Goal: Transaction & Acquisition: Download file/media

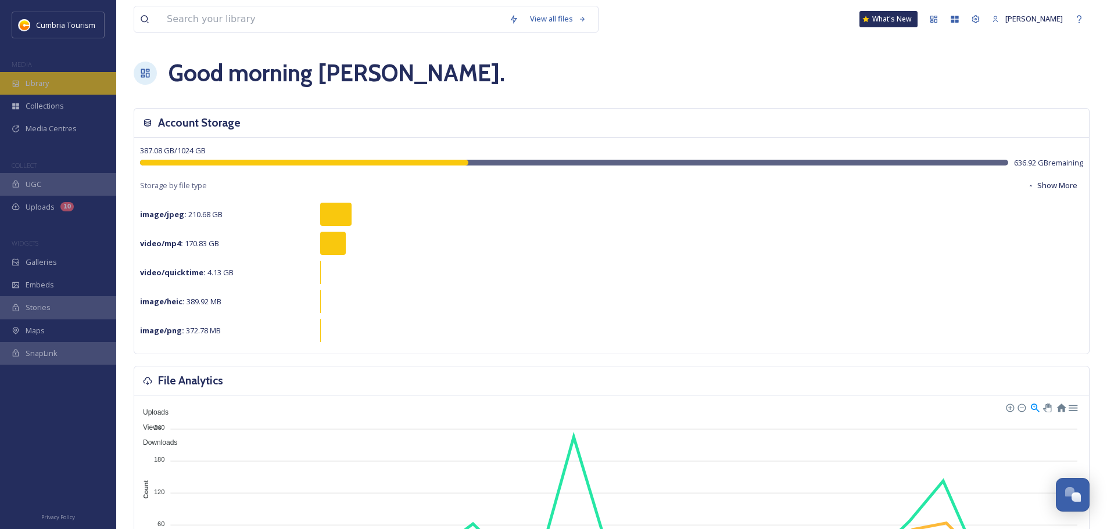
click at [44, 88] on span "Library" at bounding box center [37, 83] width 23 height 11
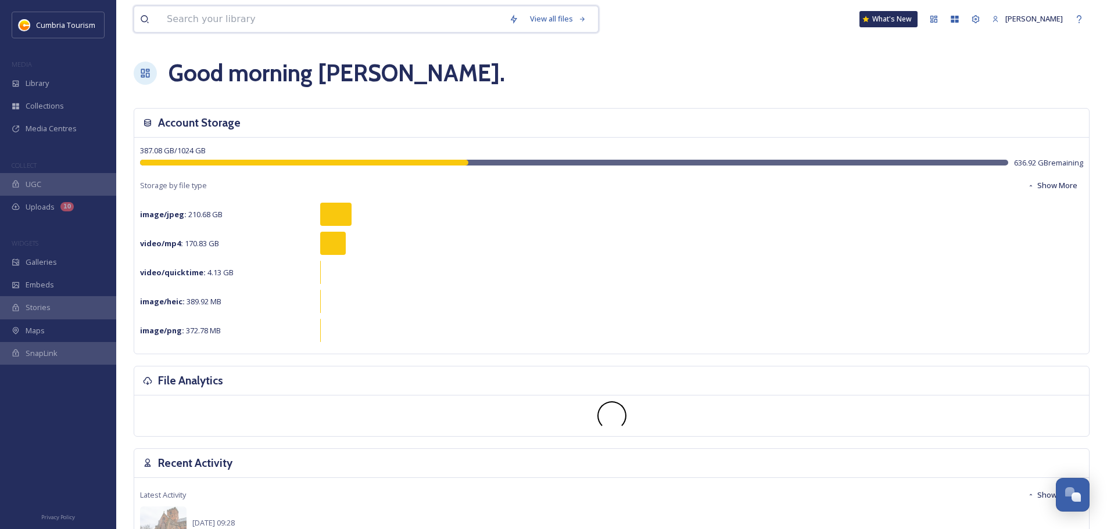
click at [312, 18] on input at bounding box center [332, 19] width 342 height 26
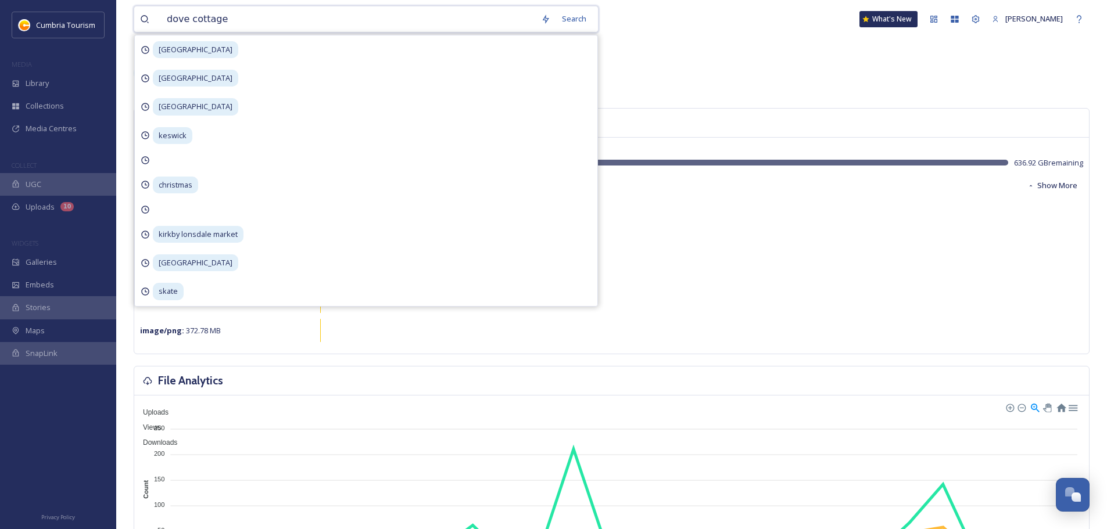
type input "dove cottages"
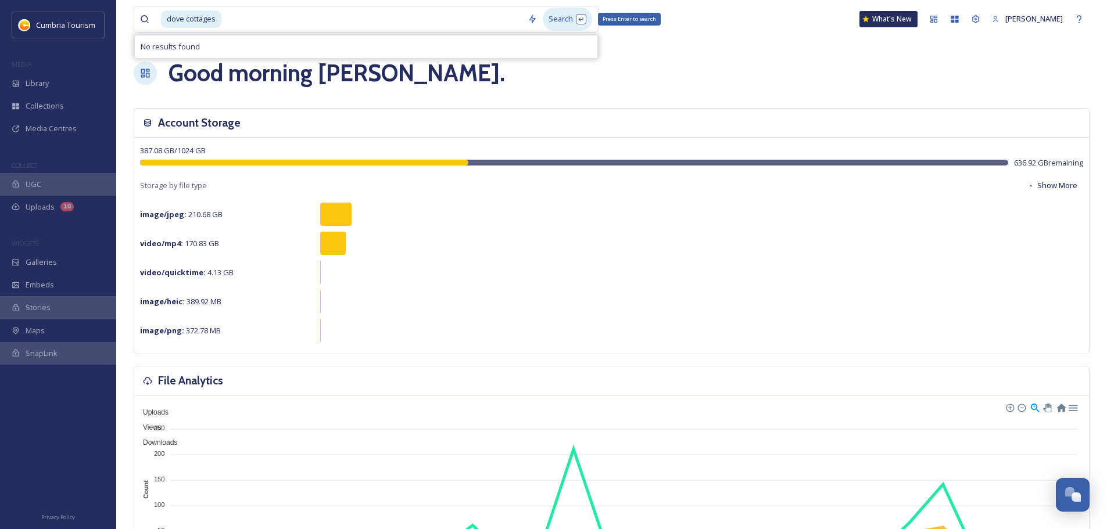
click at [572, 20] on div "Search Press Enter to search" at bounding box center [567, 19] width 49 height 23
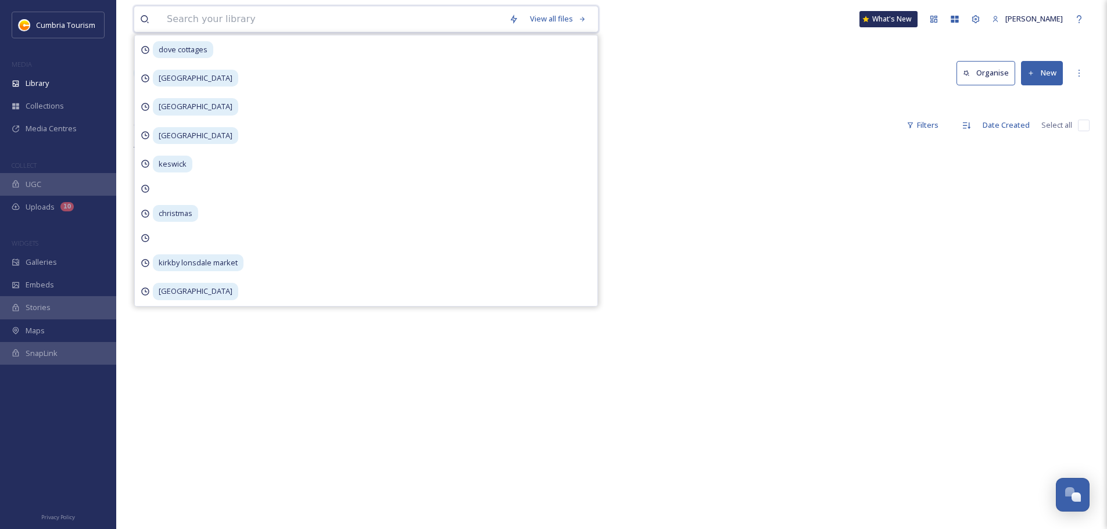
click at [248, 20] on input at bounding box center [332, 19] width 342 height 26
type input "grasmere"
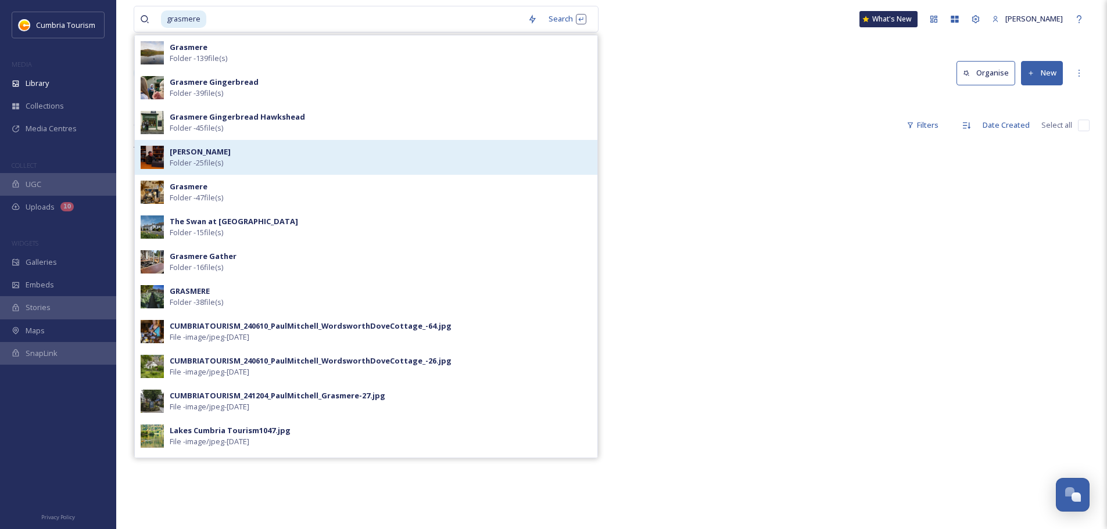
click at [260, 154] on div "Wordsworth Grasmere Folder - 25 file(s)" at bounding box center [381, 157] width 422 height 22
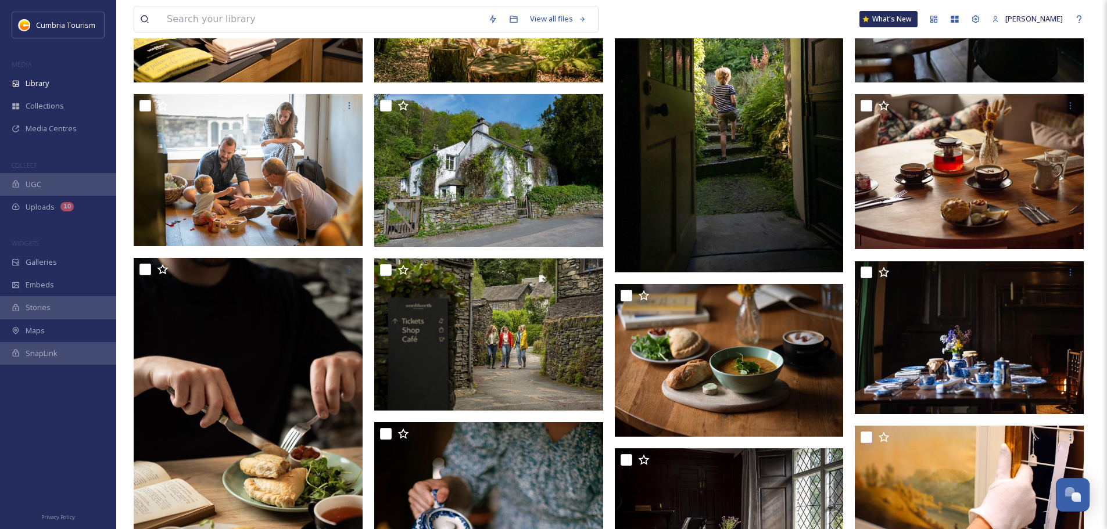
scroll to position [407, 0]
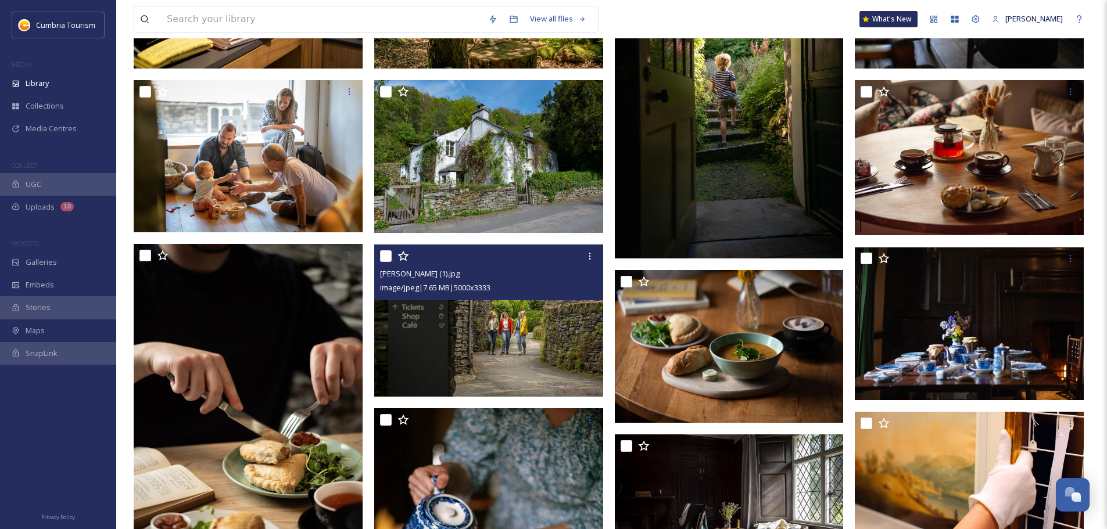
click at [519, 335] on img at bounding box center [488, 321] width 229 height 153
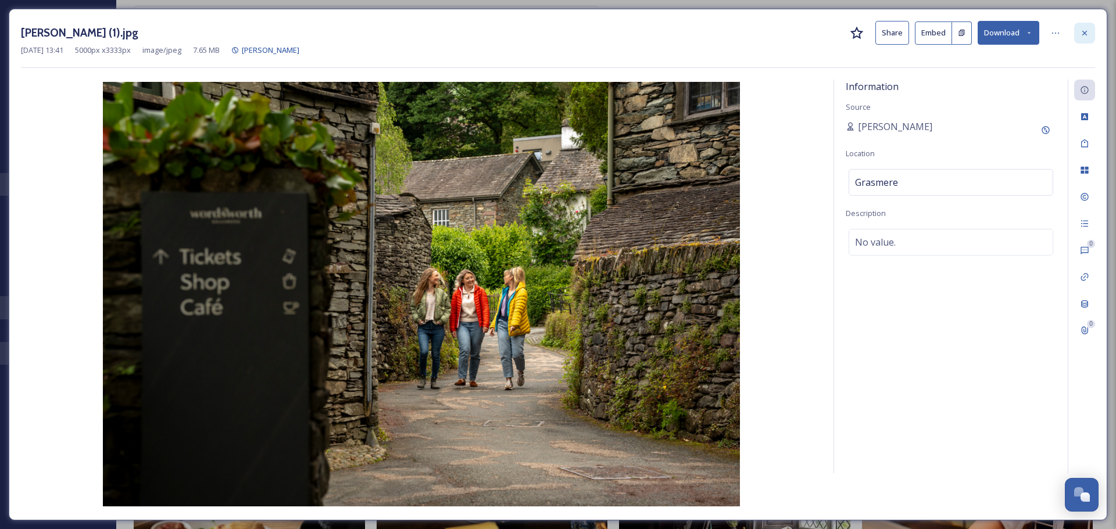
click at [1083, 36] on icon at bounding box center [1084, 32] width 9 height 9
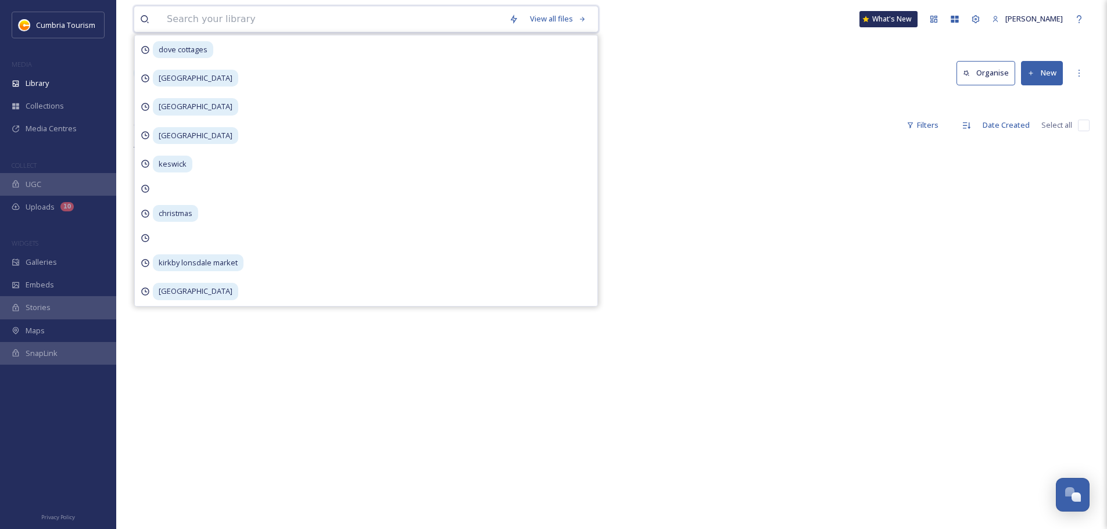
click at [278, 16] on input at bounding box center [332, 19] width 342 height 26
type input "grasmere"
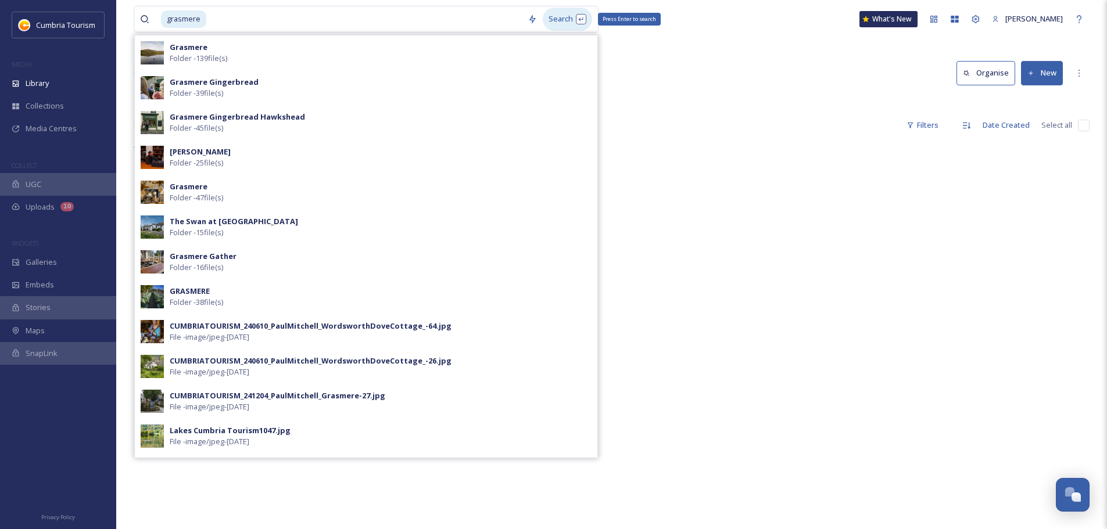
click at [568, 19] on div "Search Press Enter to search" at bounding box center [567, 19] width 49 height 23
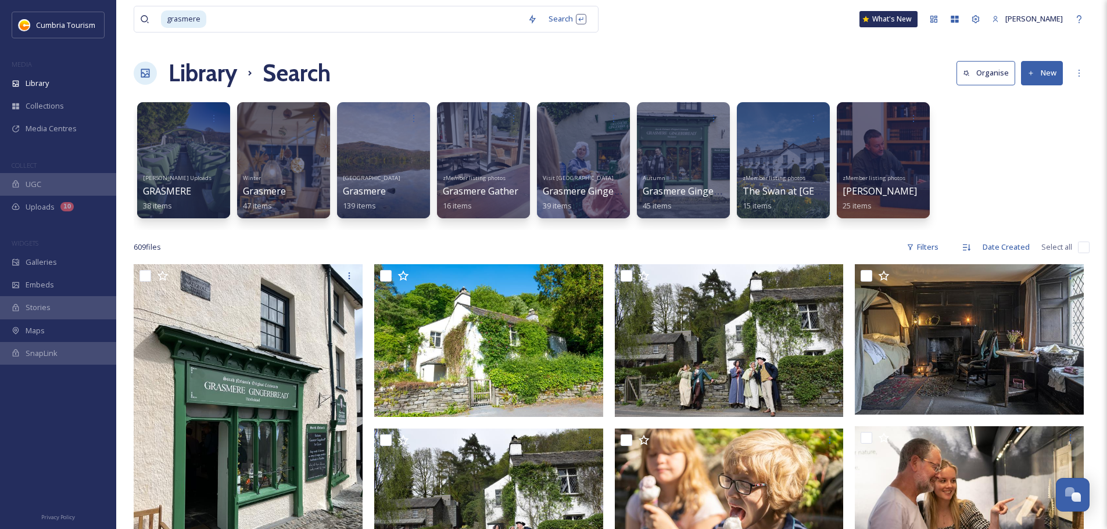
click at [992, 180] on div "Jonny Gios Uploads GRASMERE 38 items Winter Grasmere 47 items Lake District Gra…" at bounding box center [612, 163] width 956 height 134
click at [56, 101] on span "Collections" at bounding box center [45, 106] width 38 height 11
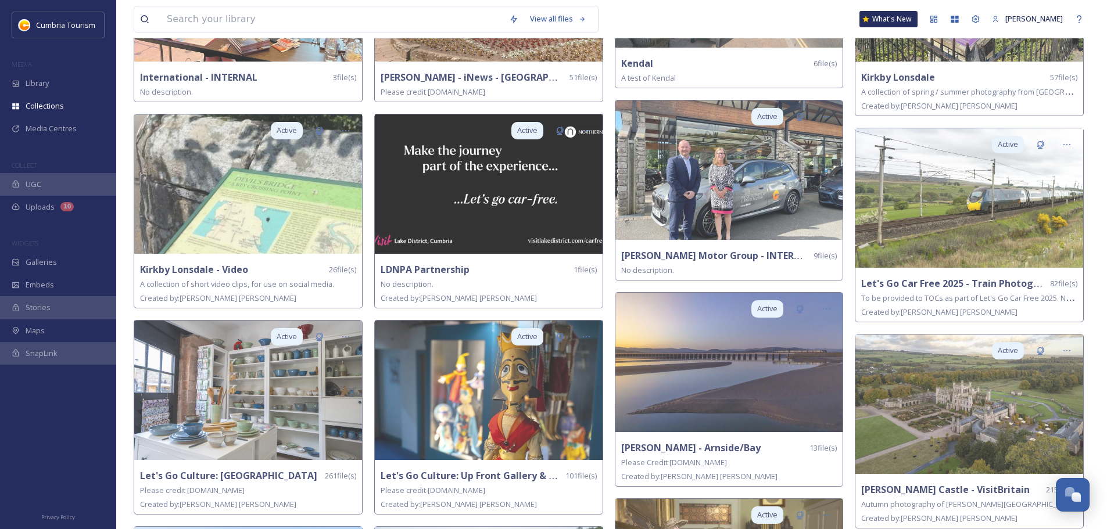
scroll to position [1385, 0]
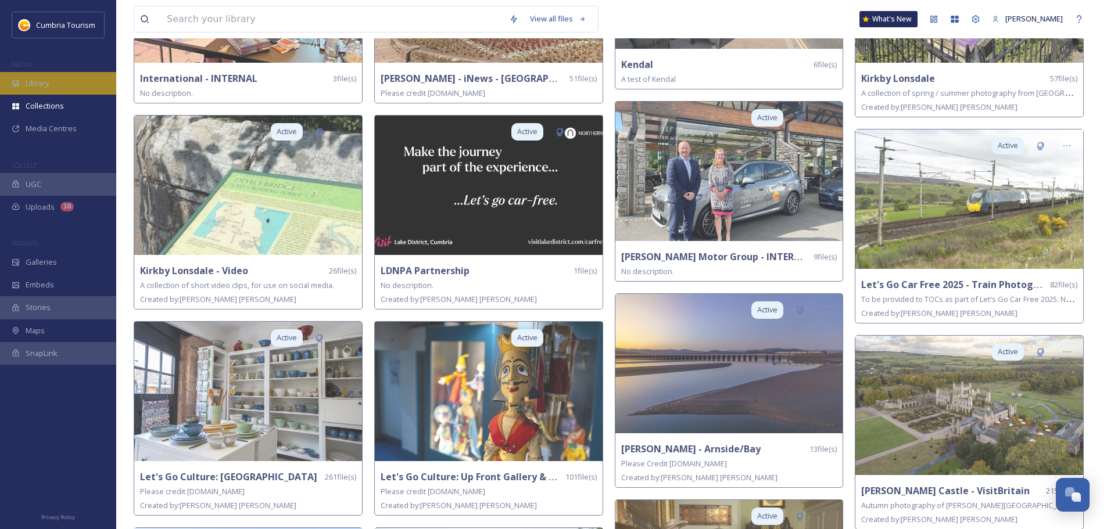
click at [53, 92] on div "Library" at bounding box center [58, 83] width 116 height 23
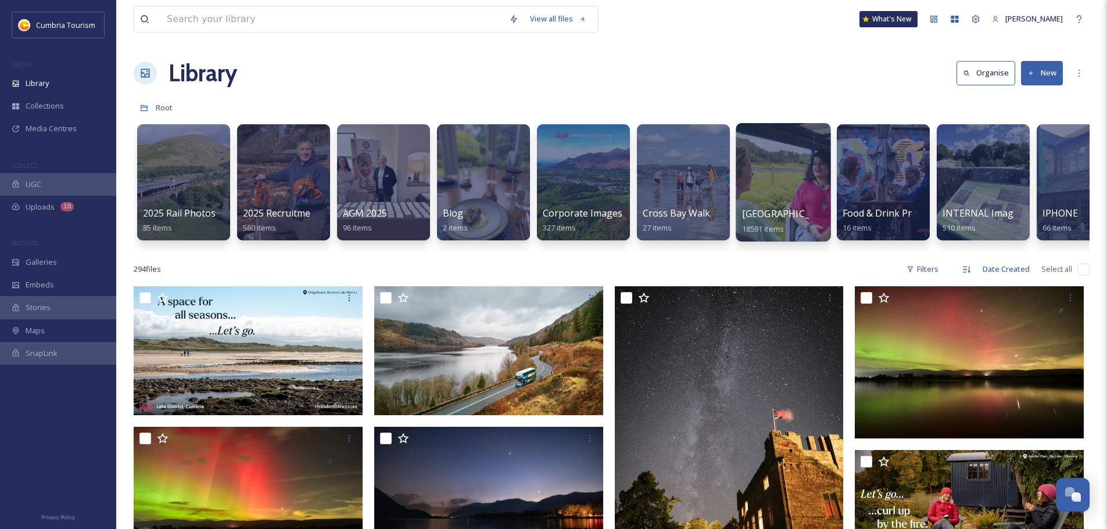
click at [780, 194] on div at bounding box center [783, 182] width 95 height 119
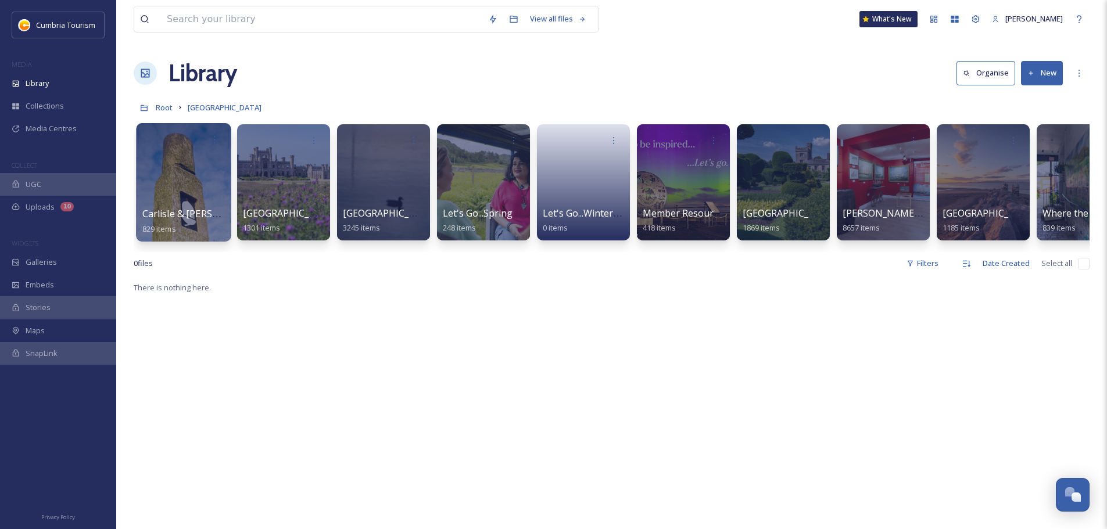
click at [188, 170] on div at bounding box center [183, 182] width 95 height 119
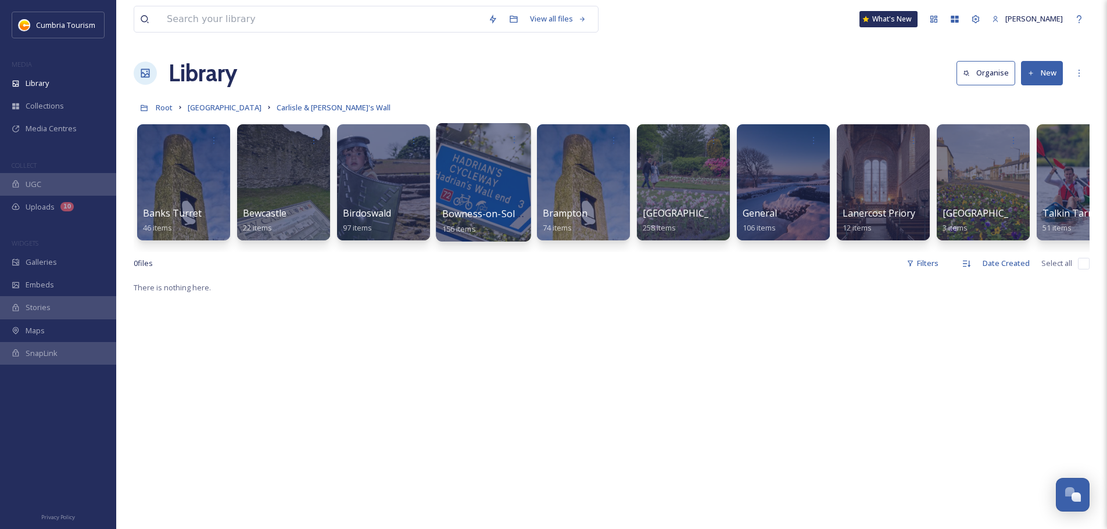
click at [496, 171] on div at bounding box center [483, 182] width 95 height 119
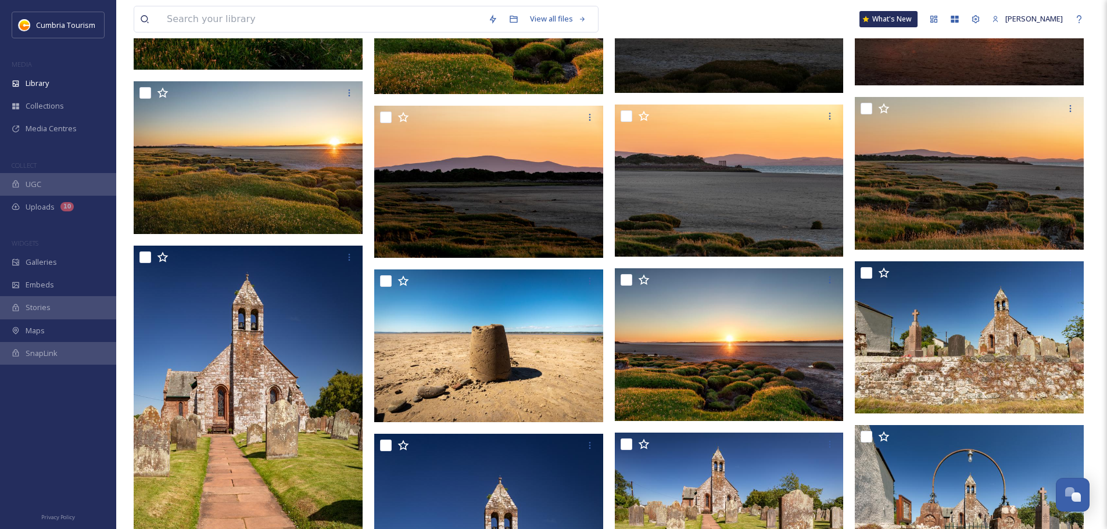
scroll to position [2731, 0]
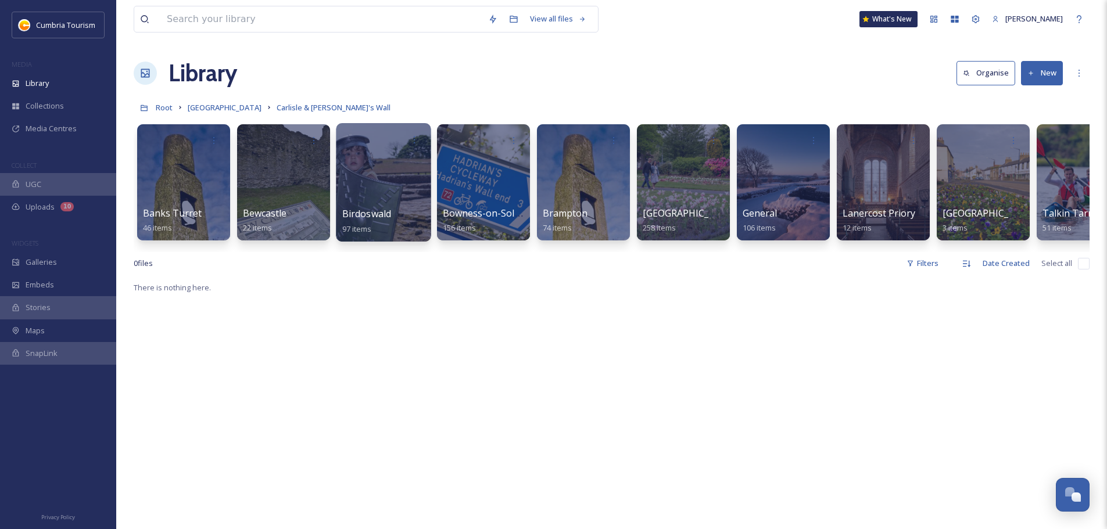
click at [389, 181] on div at bounding box center [383, 182] width 95 height 119
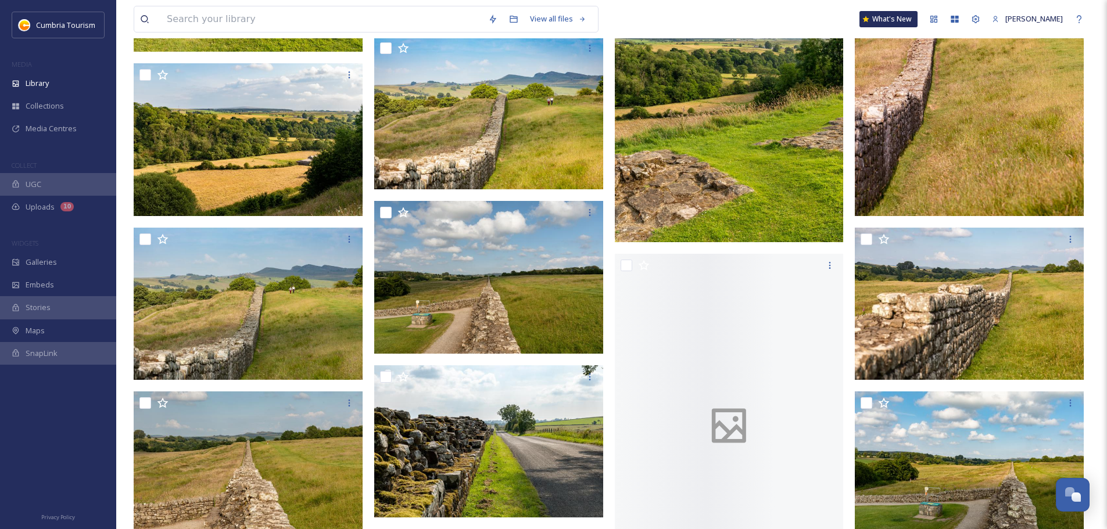
scroll to position [1801, 0]
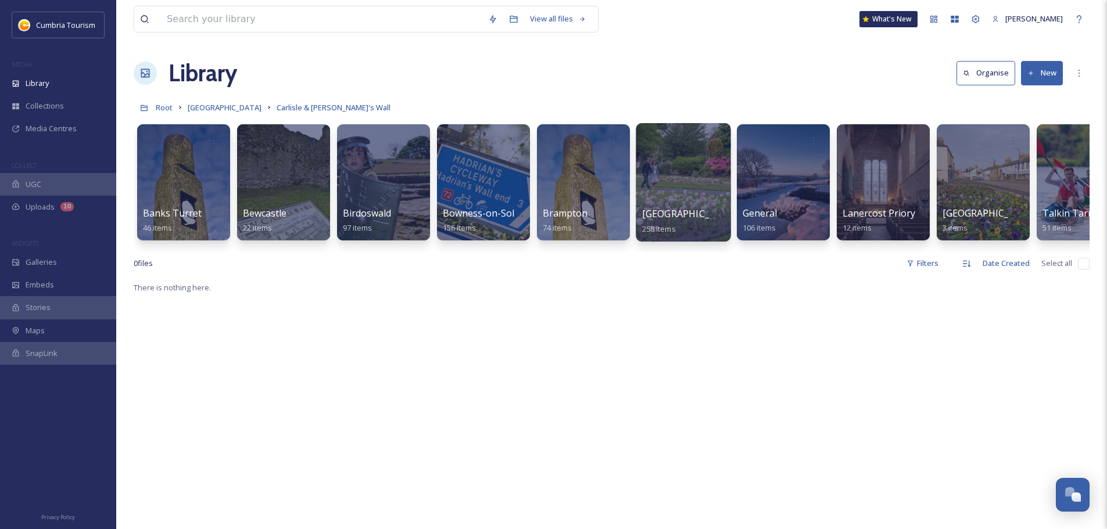
click at [663, 186] on div at bounding box center [683, 182] width 95 height 119
click at [228, 106] on span "[GEOGRAPHIC_DATA]" at bounding box center [225, 107] width 74 height 10
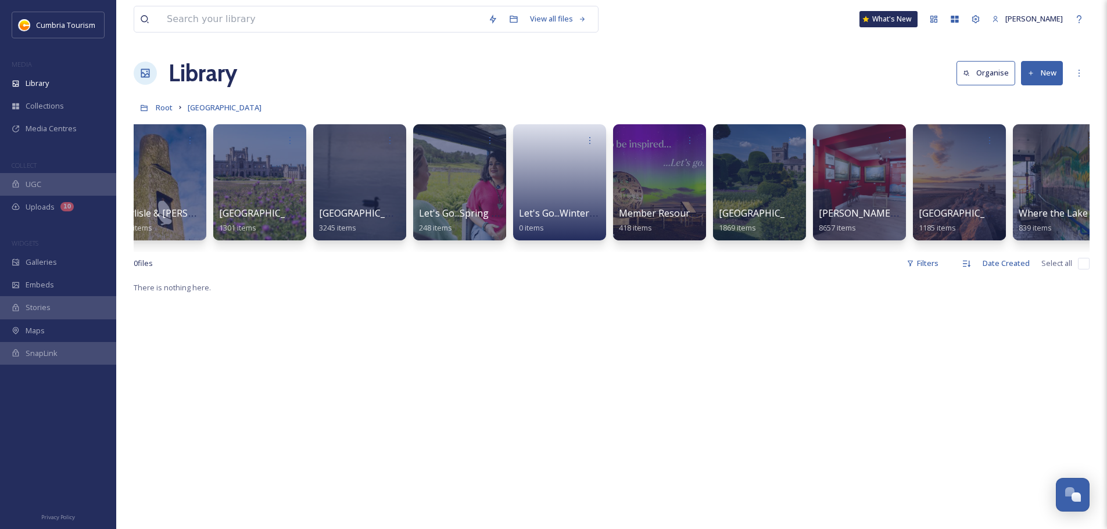
scroll to position [0, 44]
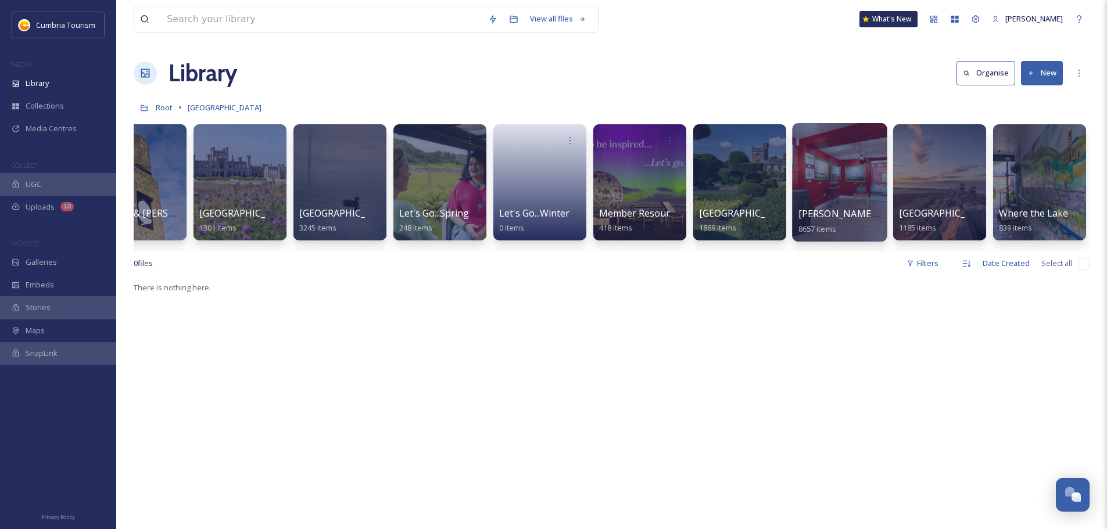
click at [845, 185] on div at bounding box center [839, 182] width 95 height 119
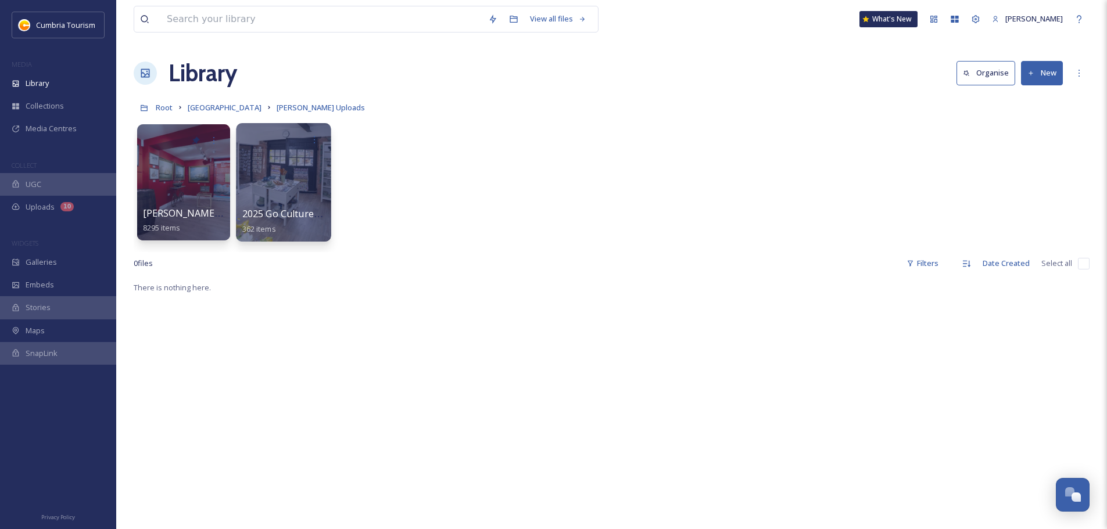
click at [274, 159] on div at bounding box center [283, 182] width 95 height 119
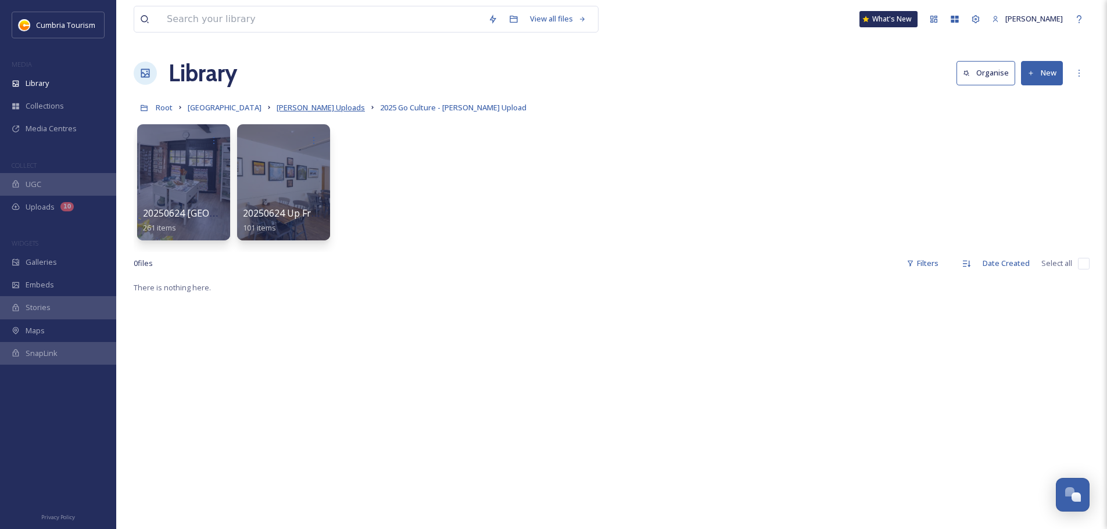
click at [327, 107] on span "Paul Mitchell Uploads" at bounding box center [321, 107] width 88 height 10
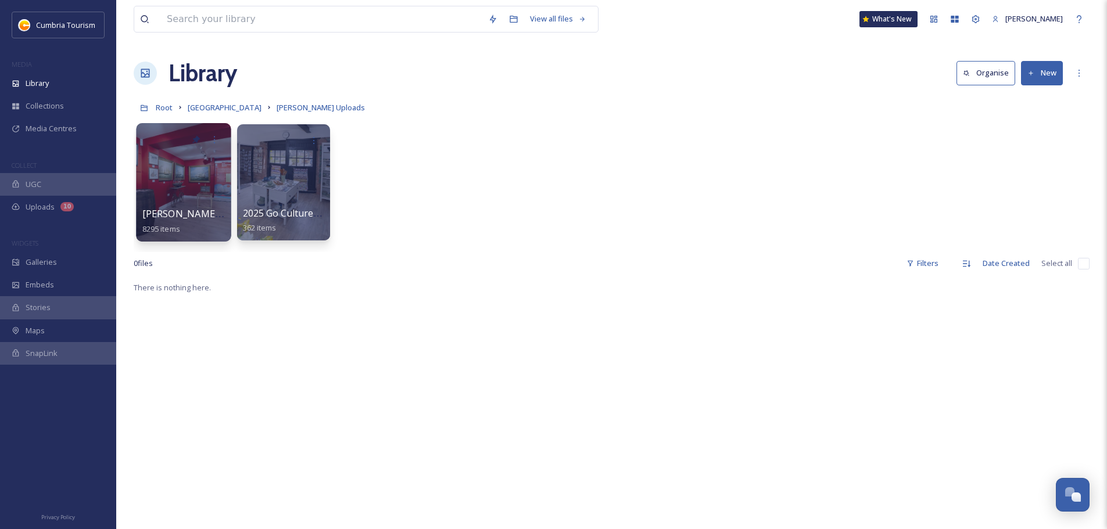
click at [183, 180] on div at bounding box center [183, 182] width 95 height 119
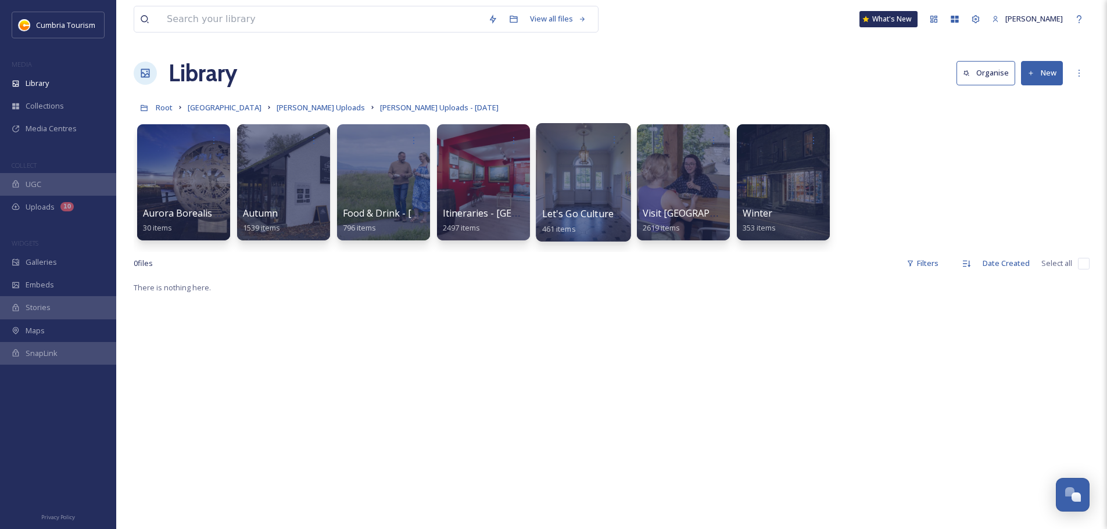
click at [585, 163] on div at bounding box center [583, 182] width 95 height 119
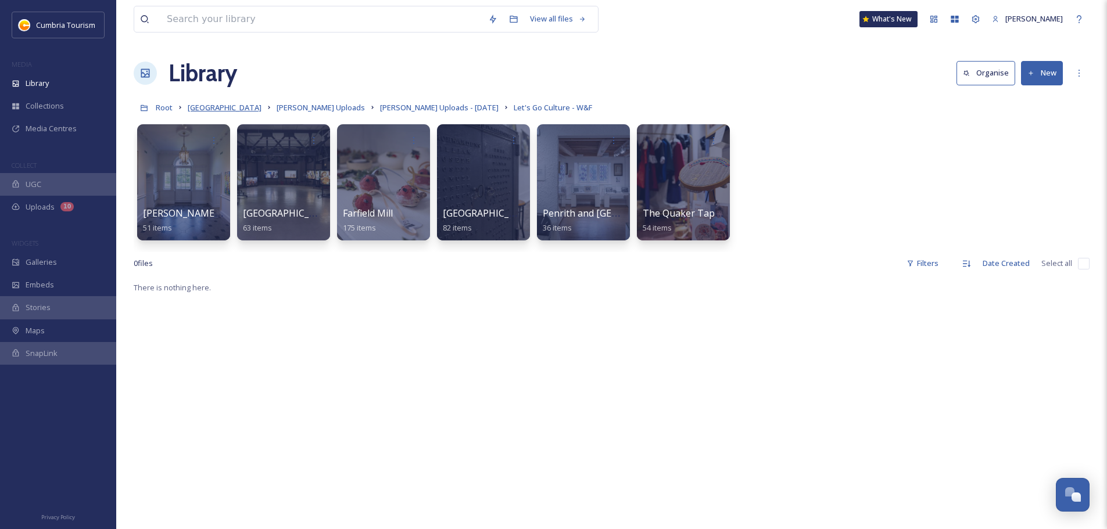
click at [231, 107] on span "[GEOGRAPHIC_DATA]" at bounding box center [225, 107] width 74 height 10
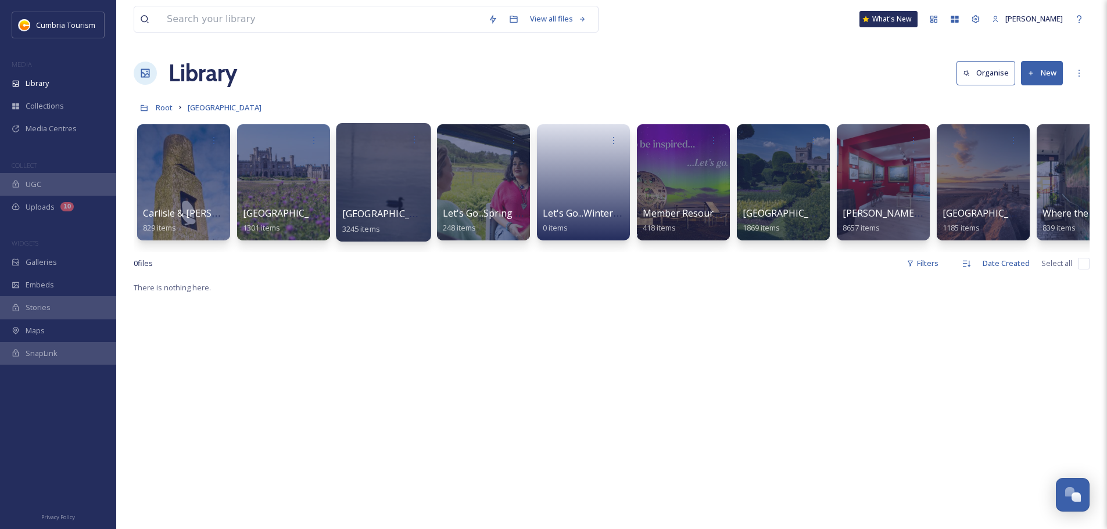
click at [376, 181] on div at bounding box center [383, 182] width 95 height 119
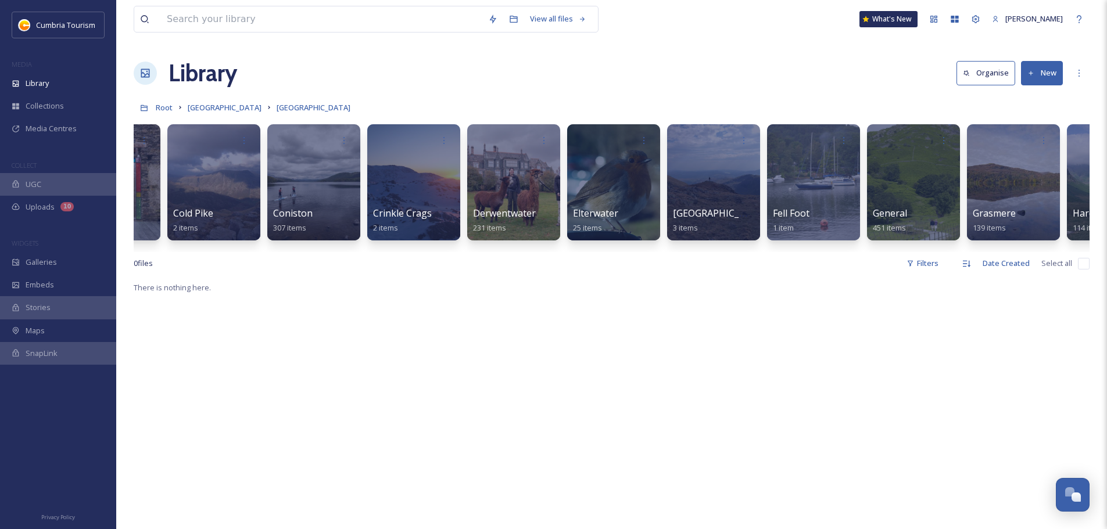
scroll to position [0, 1489]
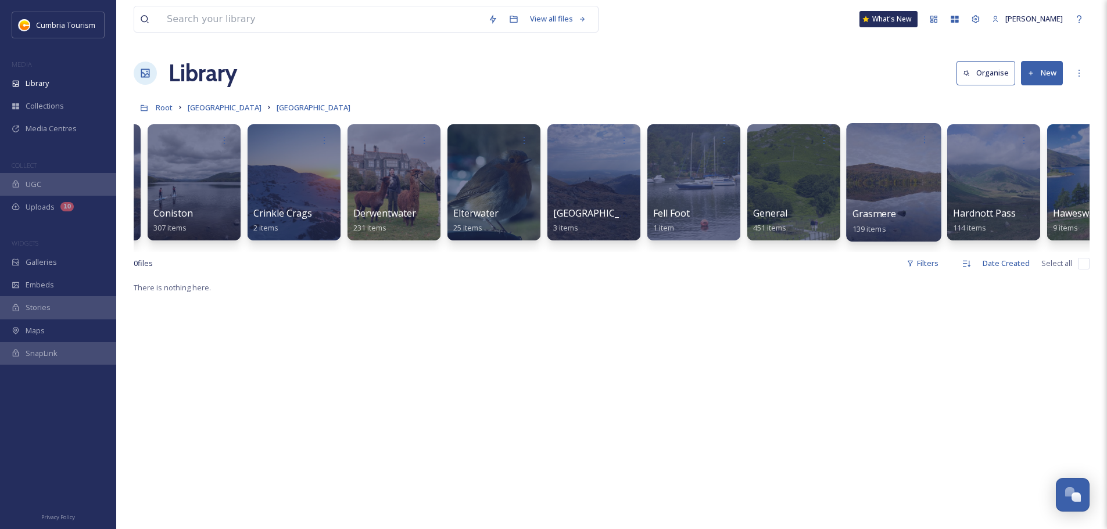
click at [863, 174] on div at bounding box center [893, 182] width 95 height 119
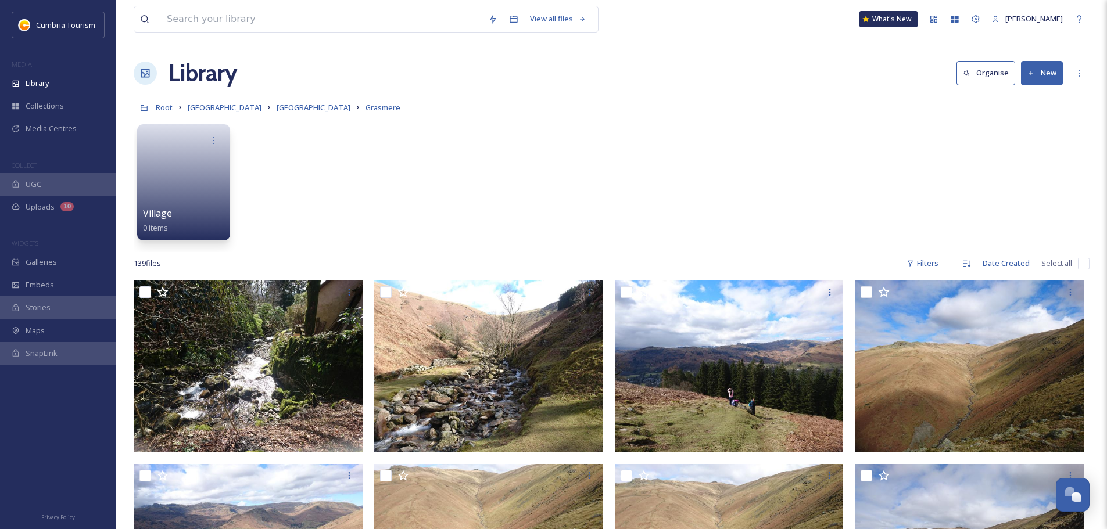
click at [296, 106] on span "Lake District" at bounding box center [314, 107] width 74 height 10
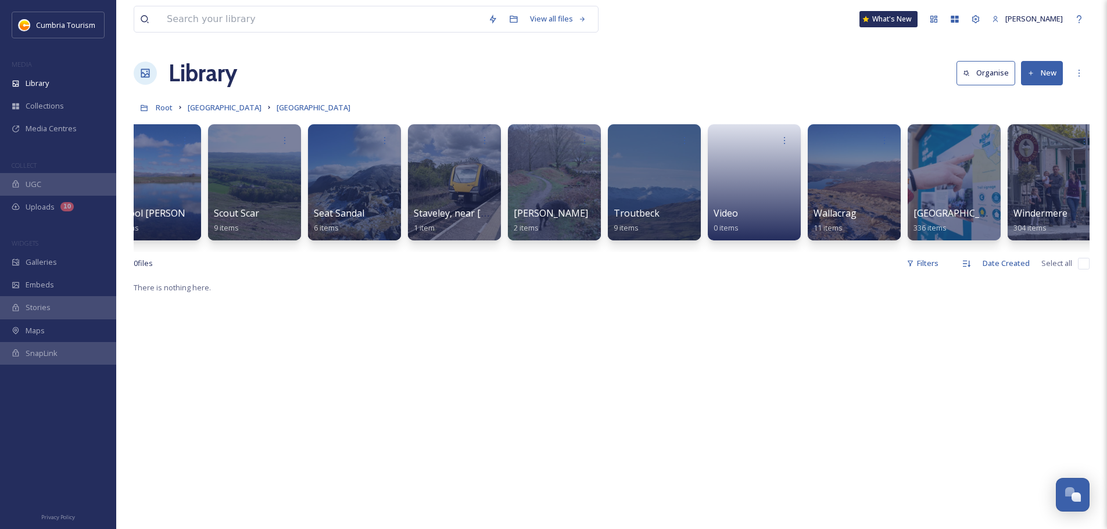
scroll to position [0, 3742]
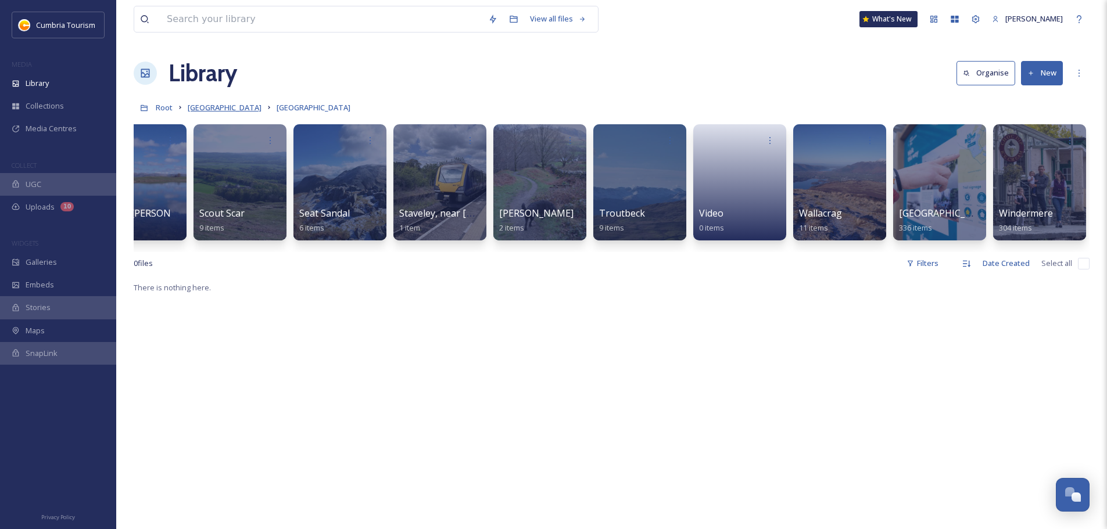
click at [218, 103] on span "[GEOGRAPHIC_DATA]" at bounding box center [225, 107] width 74 height 10
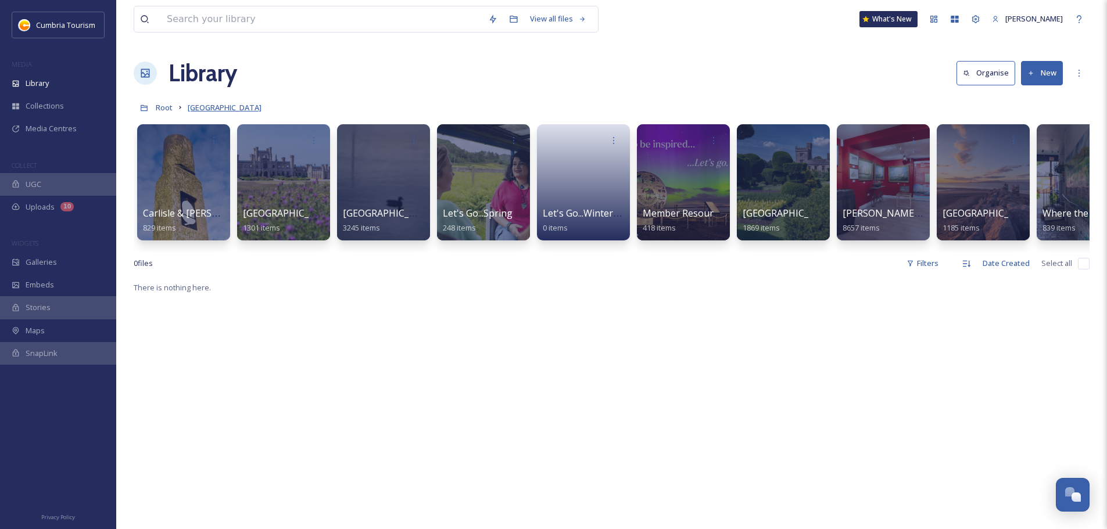
click at [234, 106] on span "[GEOGRAPHIC_DATA]" at bounding box center [225, 107] width 74 height 10
click at [208, 22] on input at bounding box center [321, 19] width 321 height 26
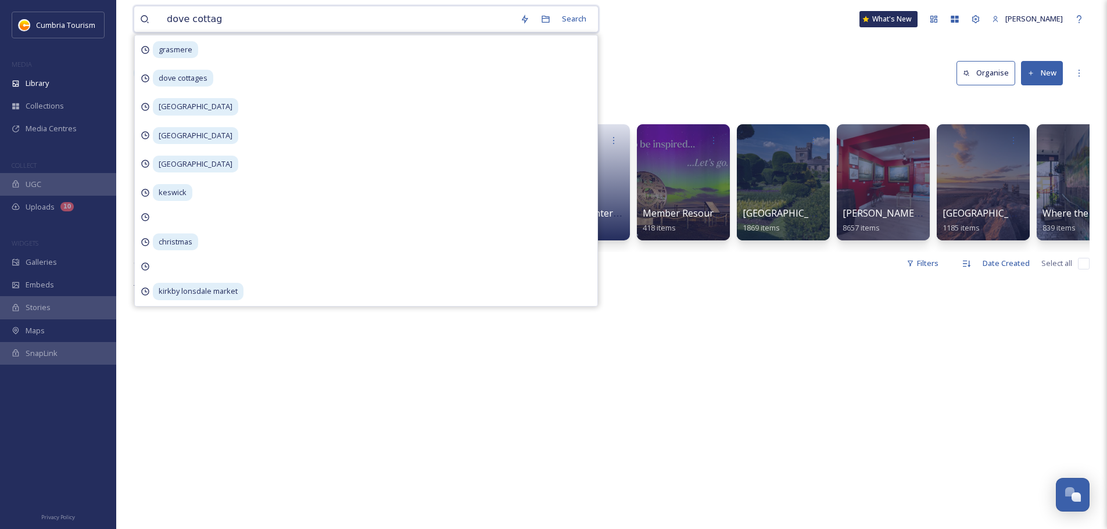
type input "dove cottage"
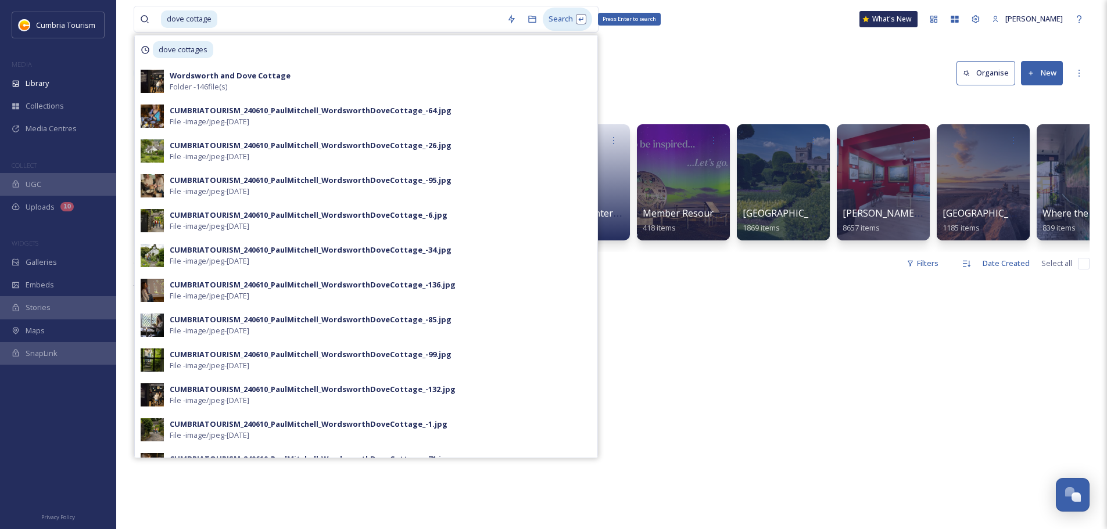
click at [554, 18] on div "Search Press Enter to search" at bounding box center [567, 19] width 49 height 23
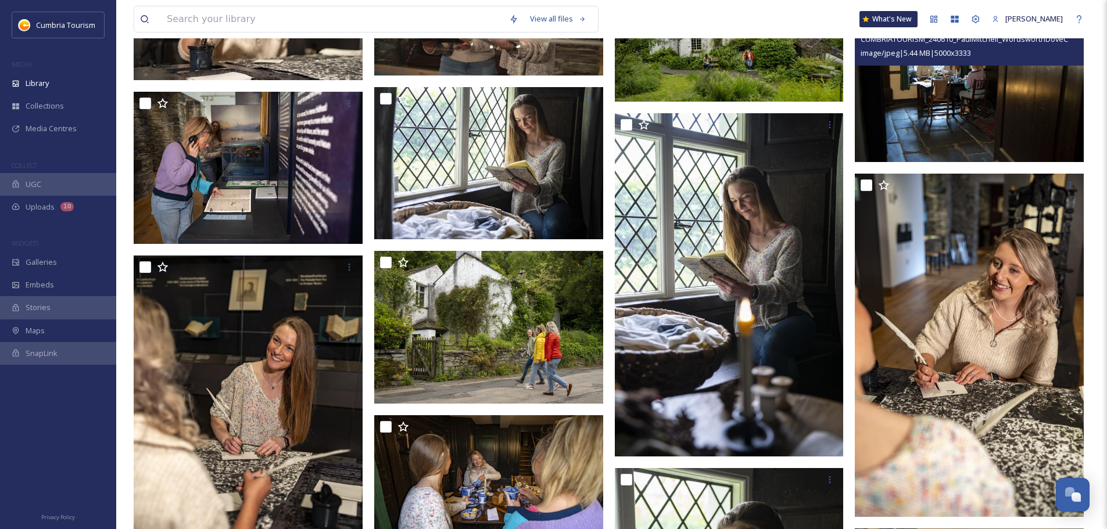
scroll to position [5141, 0]
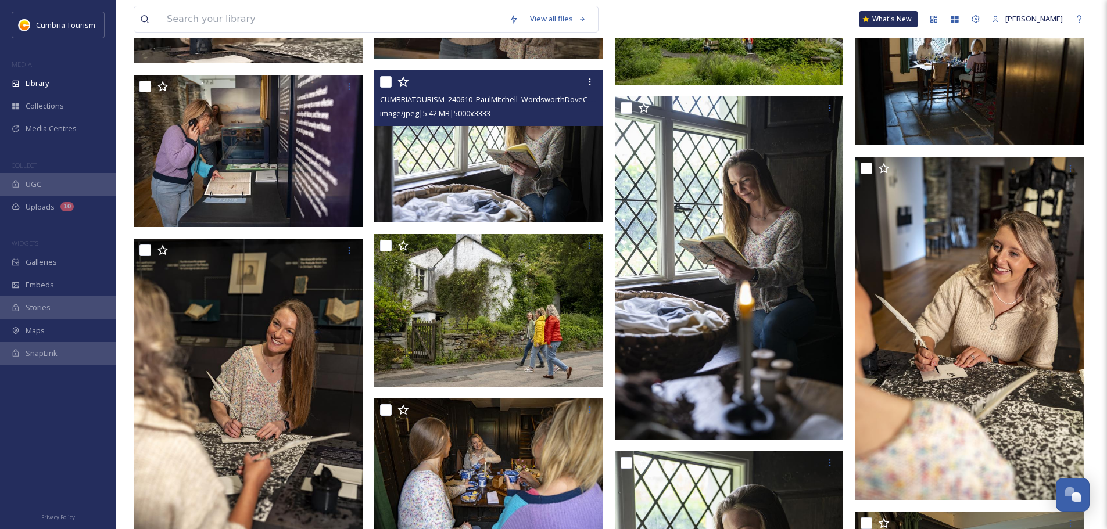
click at [492, 163] on img at bounding box center [488, 146] width 229 height 153
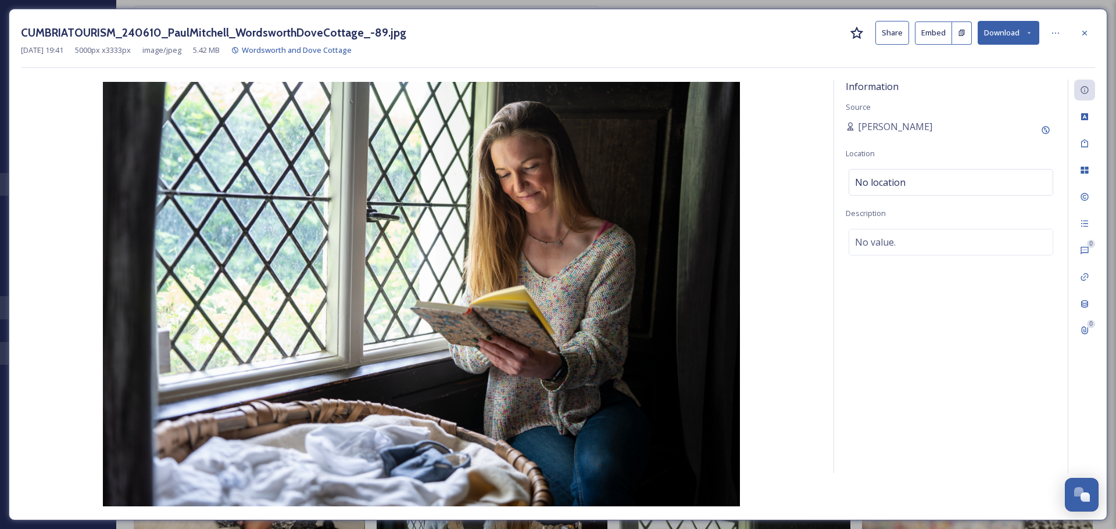
click at [996, 31] on button "Download" at bounding box center [1008, 33] width 62 height 24
click at [990, 62] on span "Download Original (5000 x 3333)" at bounding box center [978, 59] width 110 height 11
click at [1085, 30] on icon at bounding box center [1084, 32] width 9 height 9
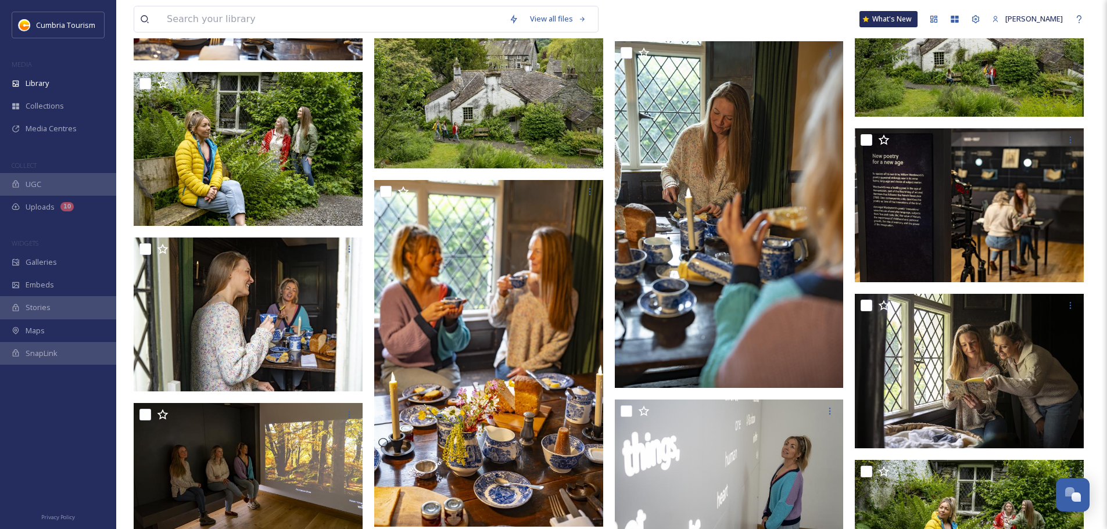
scroll to position [3971, 0]
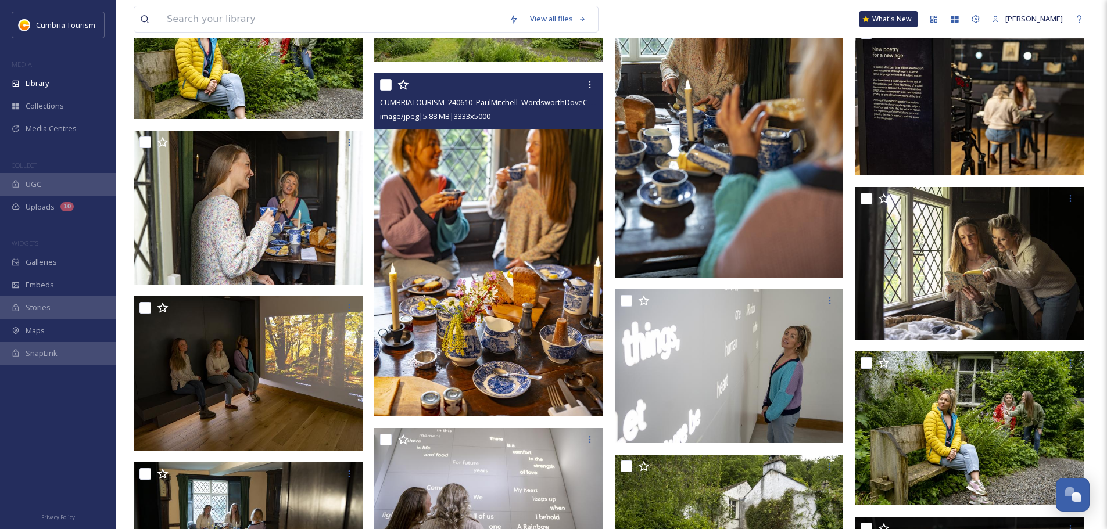
click at [503, 217] on img at bounding box center [488, 244] width 229 height 343
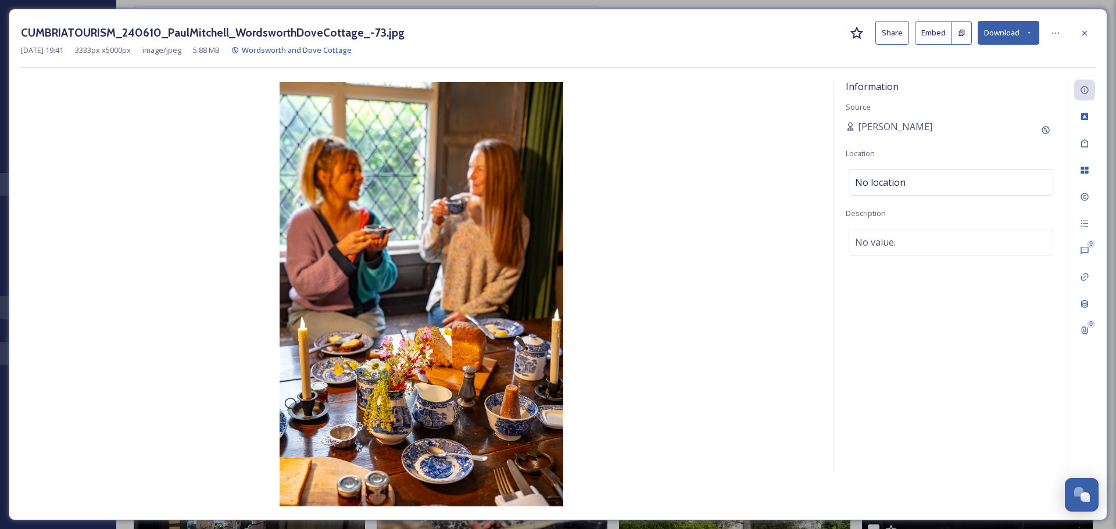
click at [996, 33] on button "Download" at bounding box center [1008, 33] width 62 height 24
click at [984, 65] on span "Download Original (3333 x 5000)" at bounding box center [978, 59] width 110 height 11
click at [1087, 34] on icon at bounding box center [1084, 32] width 9 height 9
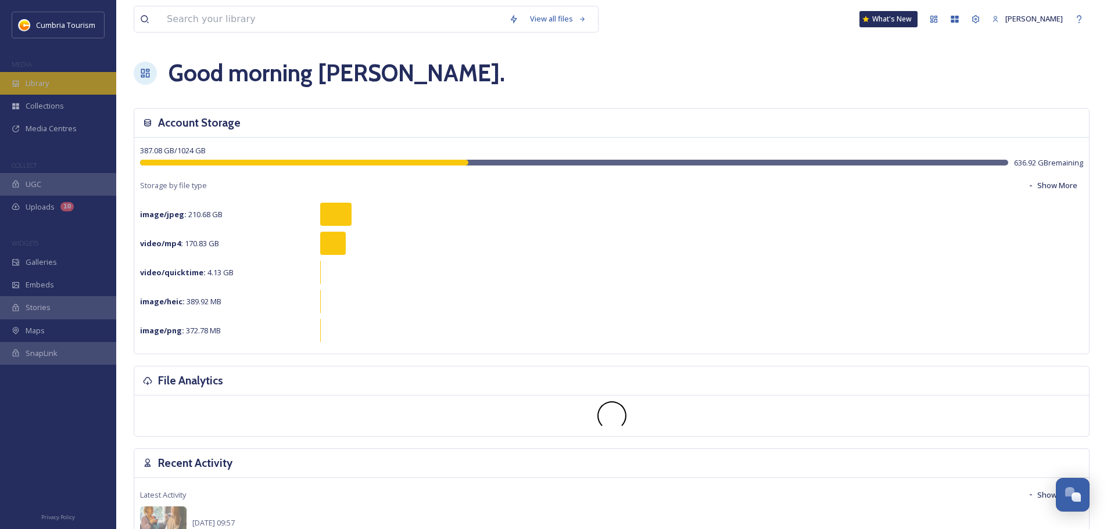
click at [64, 88] on div "Library" at bounding box center [58, 83] width 116 height 23
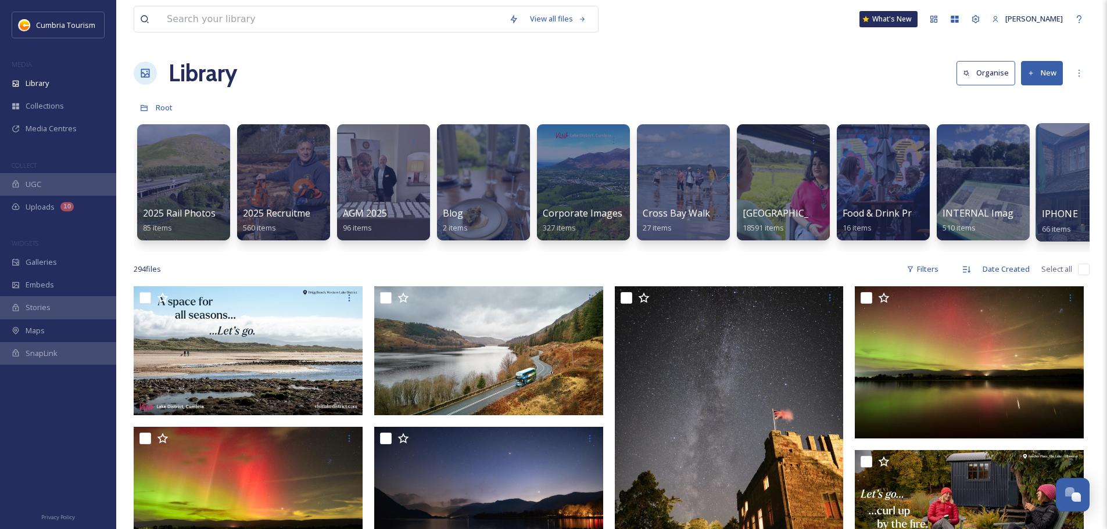
click at [1055, 203] on div at bounding box center [1082, 182] width 95 height 119
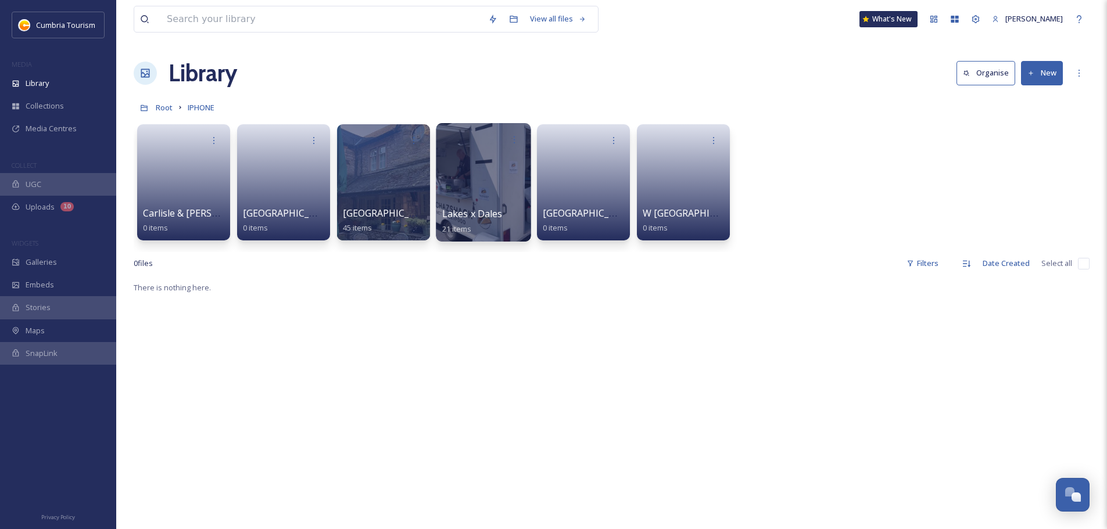
click at [487, 189] on div at bounding box center [483, 182] width 95 height 119
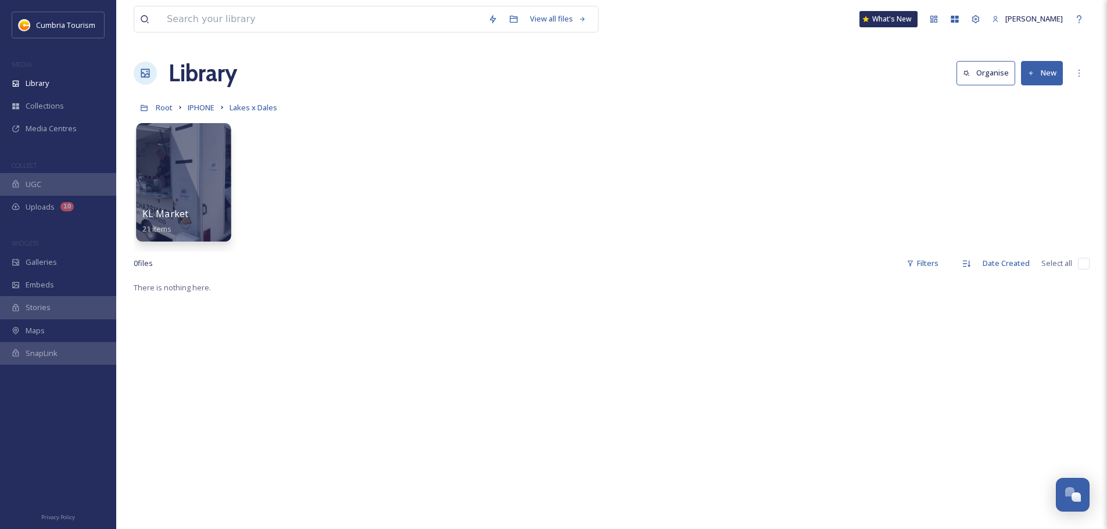
click at [188, 156] on div at bounding box center [183, 182] width 95 height 119
click at [188, 156] on div at bounding box center [183, 182] width 93 height 116
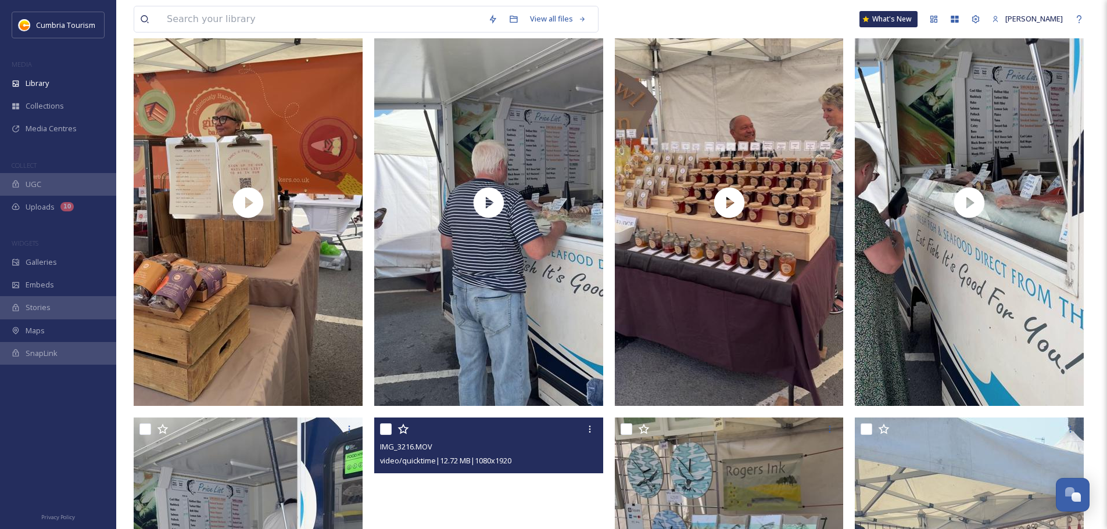
scroll to position [1336, 0]
